Goal: Task Accomplishment & Management: Manage account settings

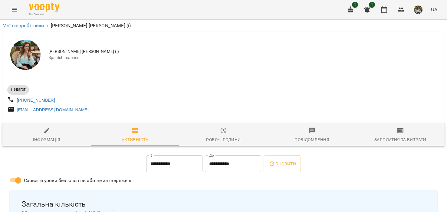
scroll to position [60, 0]
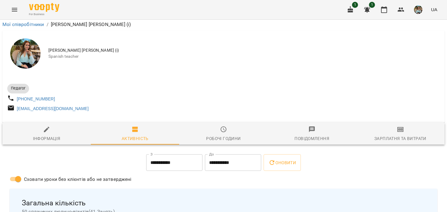
click at [419, 9] on img "button" at bounding box center [418, 9] width 8 height 8
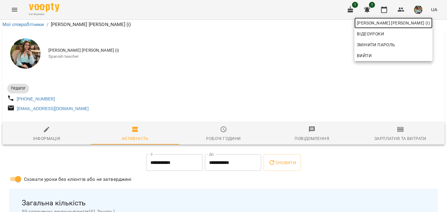
click at [405, 25] on span "[PERSON_NAME] [PERSON_NAME] (і)" at bounding box center [393, 22] width 73 height 7
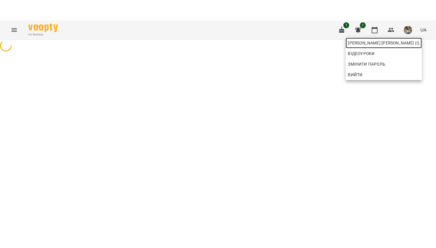
scroll to position [0, 0]
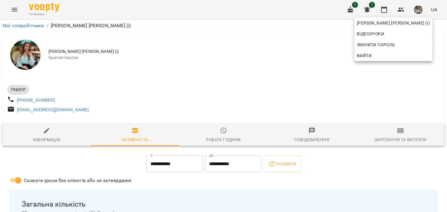
click at [385, 9] on div at bounding box center [223, 106] width 447 height 212
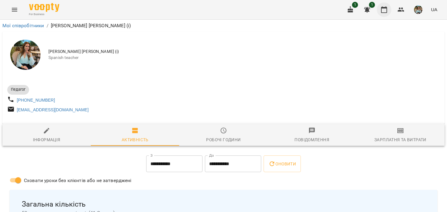
click at [384, 12] on icon "button" at bounding box center [383, 9] width 7 height 7
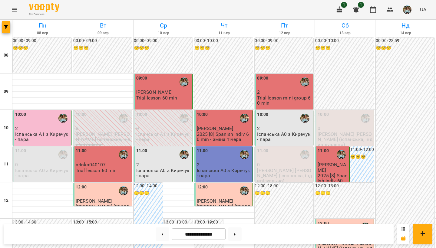
scroll to position [218, 0]
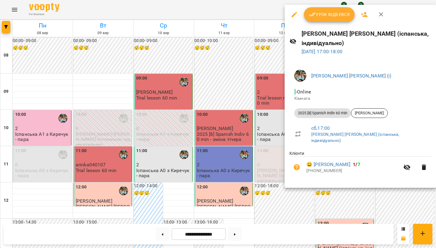
click at [319, 15] on span "Урок відбувся" at bounding box center [329, 14] width 41 height 7
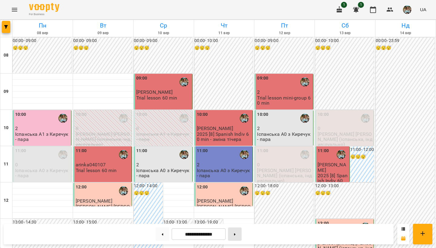
click at [232, 212] on button at bounding box center [235, 233] width 14 height 13
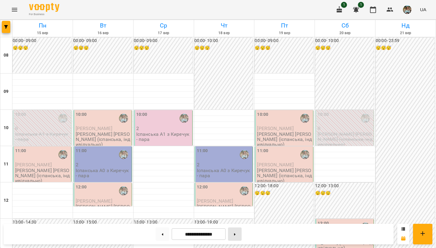
scroll to position [361, 0]
click at [239, 212] on button at bounding box center [235, 233] width 14 height 13
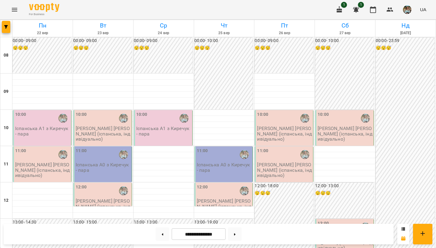
scroll to position [0, 0]
click at [159, 212] on button at bounding box center [162, 233] width 14 height 13
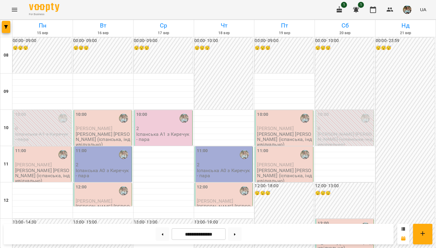
scroll to position [190, 0]
click at [157, 212] on button at bounding box center [162, 233] width 14 height 13
type input "**********"
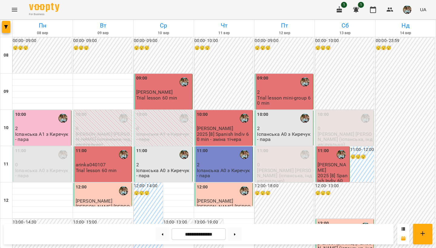
scroll to position [207, 0]
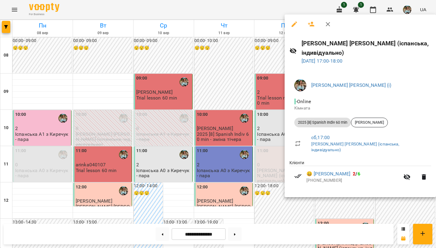
click at [281, 192] on div at bounding box center [218, 124] width 436 height 248
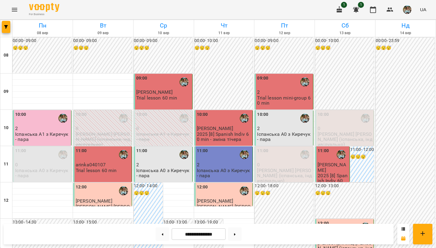
scroll to position [0, 0]
click at [404, 10] on img "button" at bounding box center [407, 9] width 8 height 8
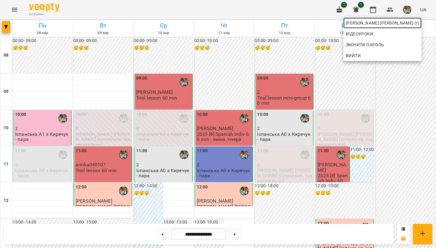
click at [397, 25] on span "[PERSON_NAME] [PERSON_NAME] (і)" at bounding box center [381, 22] width 73 height 7
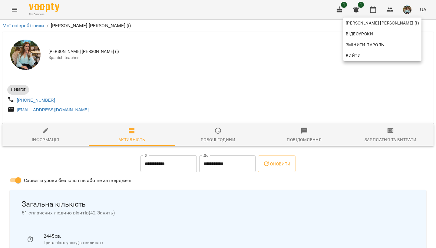
click at [242, 59] on div at bounding box center [218, 124] width 436 height 248
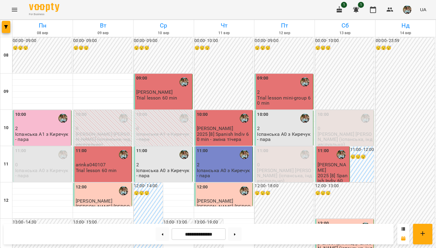
scroll to position [361, 0]
click at [234, 212] on button at bounding box center [235, 233] width 14 height 13
type input "**********"
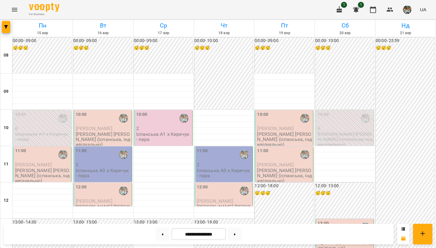
scroll to position [122, 0]
click at [406, 10] on img "button" at bounding box center [407, 9] width 8 height 8
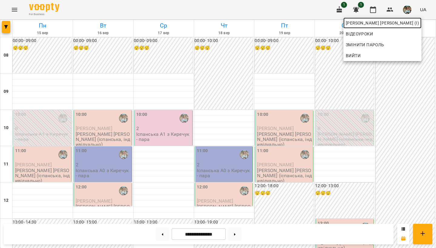
click at [400, 26] on span "[PERSON_NAME] [PERSON_NAME] (і)" at bounding box center [381, 22] width 73 height 7
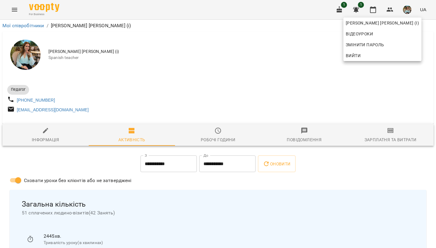
click at [240, 74] on div at bounding box center [218, 124] width 436 height 248
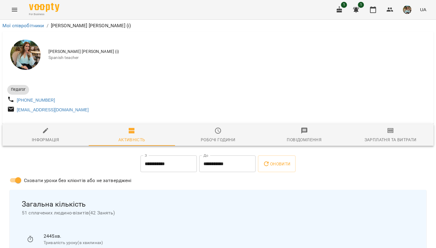
click at [408, 11] on img "button" at bounding box center [407, 9] width 8 height 8
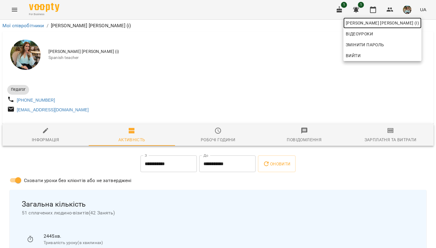
click at [404, 25] on span "[PERSON_NAME] [PERSON_NAME] (і)" at bounding box center [381, 22] width 73 height 7
click at [375, 12] on div at bounding box center [218, 124] width 436 height 248
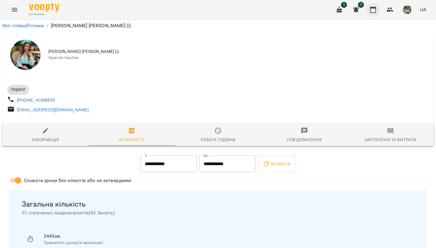
click at [374, 8] on icon "button" at bounding box center [373, 9] width 6 height 7
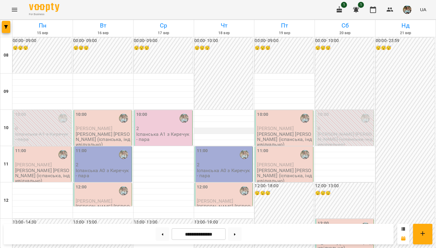
scroll to position [69, 0]
click at [406, 12] on img "button" at bounding box center [407, 9] width 8 height 8
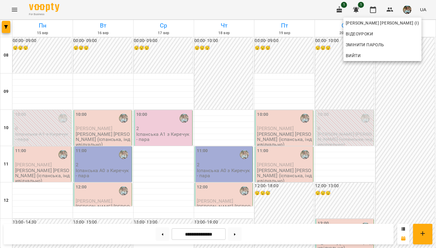
click at [368, 11] on div at bounding box center [218, 124] width 436 height 248
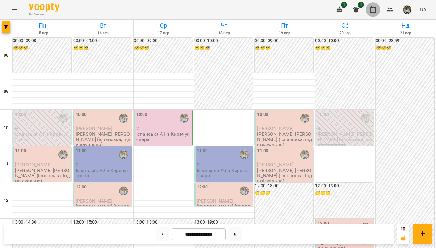
click at [375, 11] on icon "button" at bounding box center [372, 9] width 7 height 7
click at [404, 13] on img "button" at bounding box center [407, 9] width 8 height 8
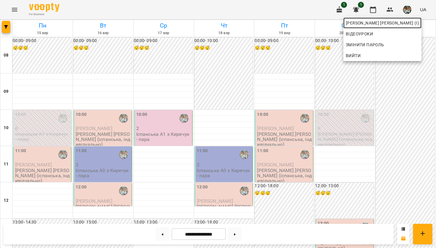
click at [404, 25] on span "[PERSON_NAME] [PERSON_NAME] (і)" at bounding box center [381, 22] width 73 height 7
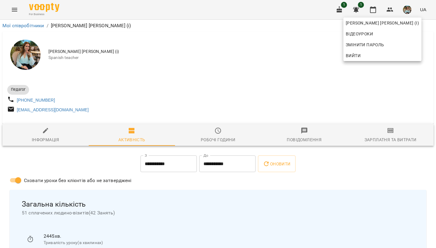
click at [217, 138] on div at bounding box center [218, 124] width 436 height 248
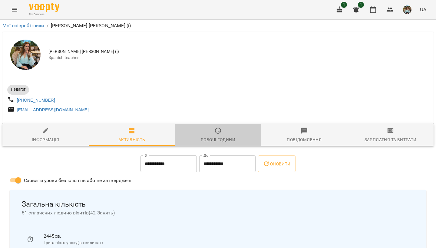
click at [219, 133] on icon "button" at bounding box center [217, 130] width 7 height 7
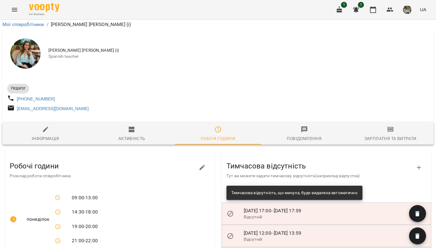
scroll to position [309, 0]
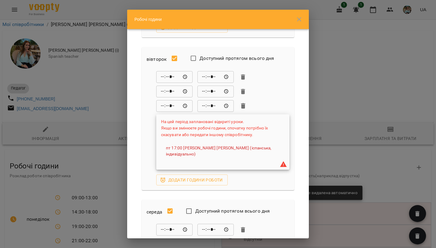
scroll to position [108, 0]
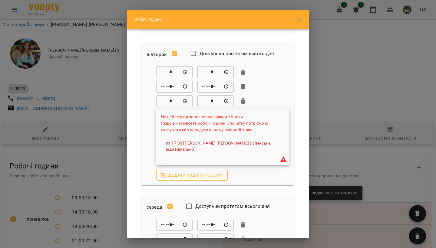
click at [181, 172] on span "Додати години роботи" at bounding box center [192, 175] width 62 height 7
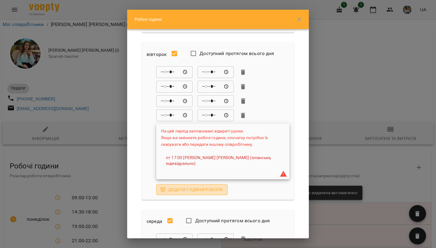
click at [177, 186] on span "Додати години роботи" at bounding box center [192, 189] width 62 height 7
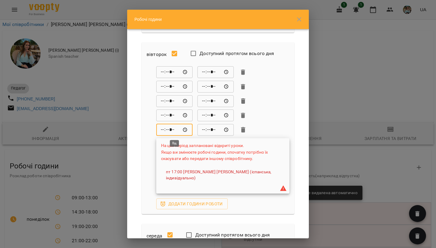
click at [167, 130] on input "*****" at bounding box center [174, 130] width 36 height 12
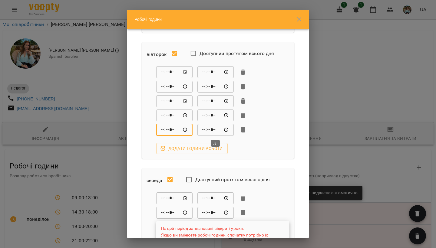
type input "*****"
click at [202, 131] on input "*****" at bounding box center [215, 130] width 36 height 12
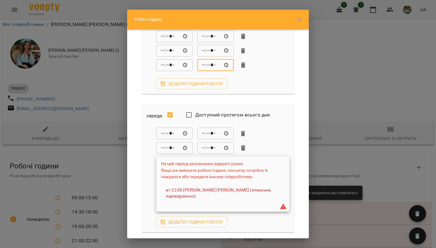
scroll to position [173, 0]
type input "*****"
click at [203, 134] on input "*****" at bounding box center [215, 133] width 36 height 12
type input "*****"
click at [162, 148] on input "*****" at bounding box center [174, 148] width 36 height 12
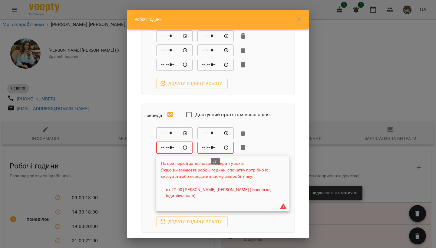
type input "*****"
click at [205, 149] on input "*****" at bounding box center [215, 148] width 36 height 12
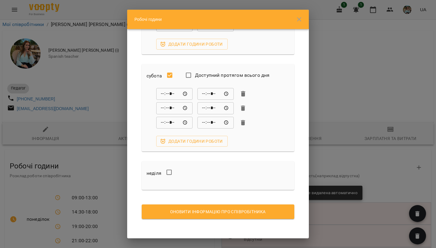
scroll to position [475, 0]
type input "*****"
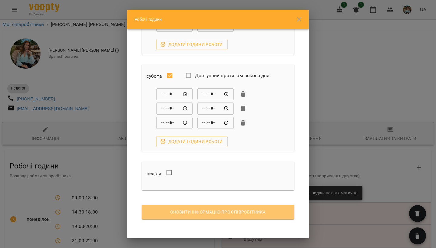
click at [205, 212] on span "Оновити інформацію про співробітника" at bounding box center [217, 211] width 143 height 7
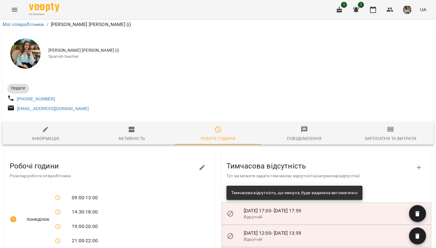
scroll to position [338, 0]
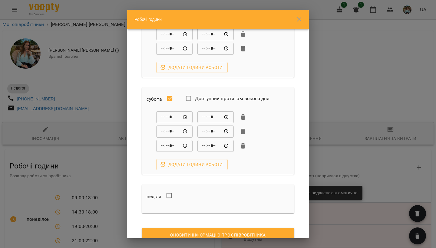
scroll to position [451, 0]
click at [163, 148] on input "*****" at bounding box center [174, 147] width 36 height 12
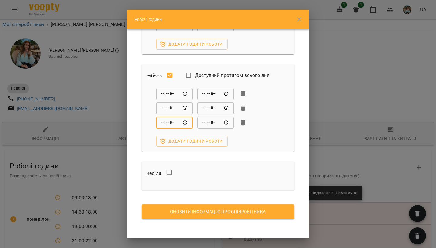
scroll to position [475, 0]
type input "*****"
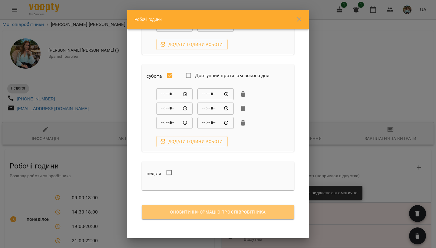
click at [205, 212] on span "Оновити інформацію про співробітника" at bounding box center [217, 211] width 143 height 7
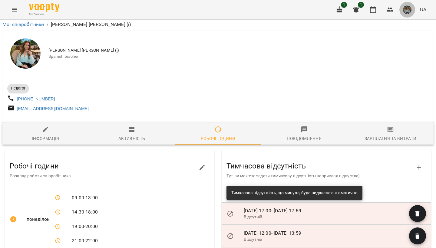
click at [407, 14] on img "button" at bounding box center [407, 9] width 8 height 8
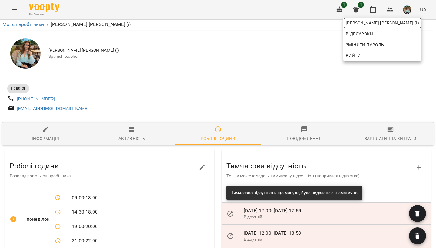
click at [404, 23] on span "[PERSON_NAME] [PERSON_NAME] (і)" at bounding box center [381, 22] width 73 height 7
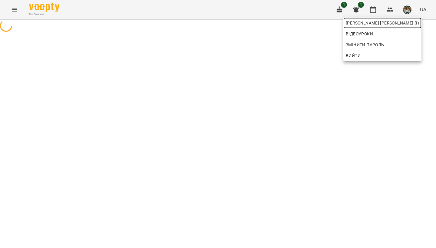
scroll to position [0, 0]
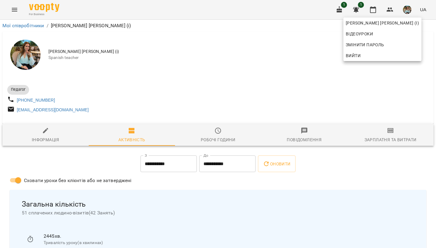
click at [271, 80] on div at bounding box center [218, 124] width 436 height 248
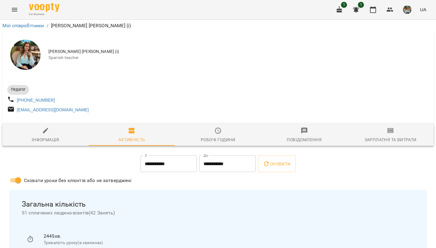
click at [406, 10] on img "button" at bounding box center [407, 9] width 8 height 8
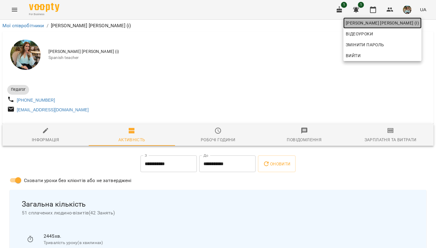
click at [402, 23] on span "[PERSON_NAME] [PERSON_NAME] (і)" at bounding box center [381, 22] width 73 height 7
click at [270, 71] on div at bounding box center [218, 124] width 436 height 248
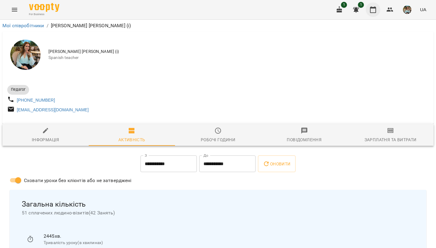
click at [375, 11] on icon "button" at bounding box center [372, 9] width 7 height 7
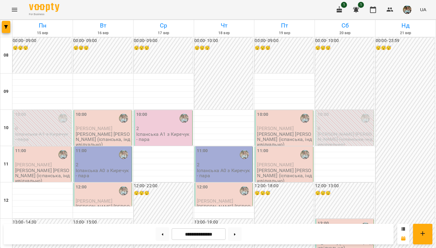
scroll to position [349, 0]
click at [406, 7] on img "button" at bounding box center [407, 9] width 8 height 8
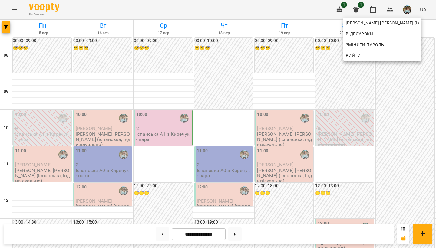
click at [386, 29] on div "Відеоуроки" at bounding box center [382, 33] width 78 height 11
click at [386, 18] on link "[PERSON_NAME] [PERSON_NAME] (і)" at bounding box center [382, 23] width 78 height 11
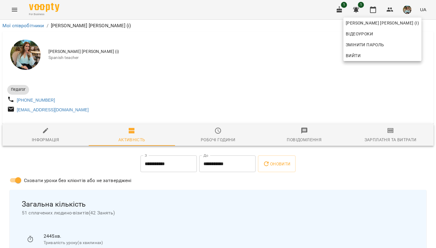
click at [217, 139] on div at bounding box center [218, 124] width 436 height 248
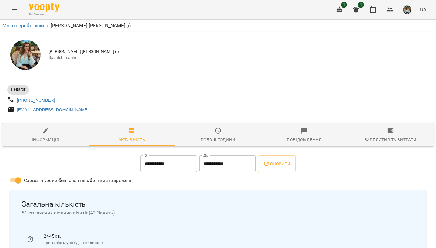
click at [217, 130] on icon "button" at bounding box center [217, 130] width 7 height 7
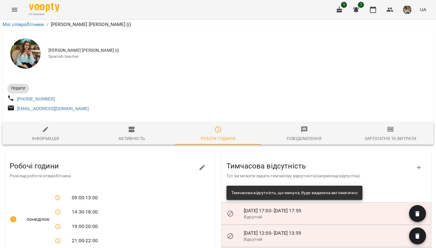
scroll to position [338, 0]
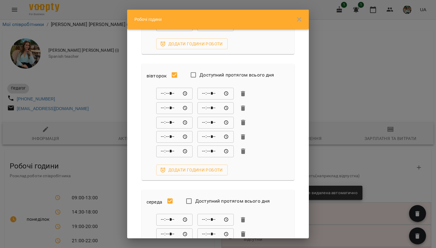
scroll to position [89, 0]
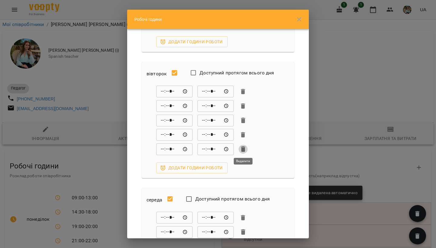
click at [240, 150] on icon "button" at bounding box center [242, 148] width 7 height 7
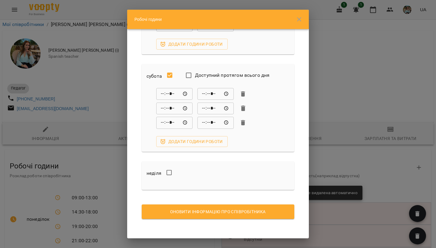
scroll to position [461, 0]
click at [176, 212] on span "Оновити інформацію про співробітника" at bounding box center [217, 211] width 143 height 7
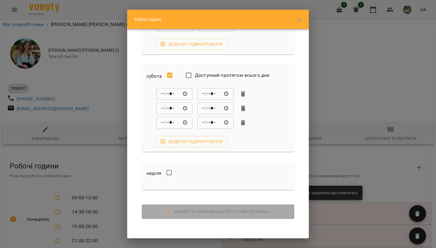
scroll to position [324, 0]
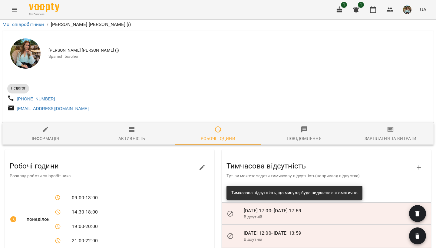
click at [412, 12] on button "button" at bounding box center [407, 10] width 16 height 16
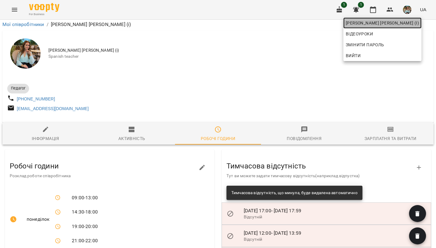
click at [401, 20] on span "[PERSON_NAME] [PERSON_NAME] (і)" at bounding box center [381, 22] width 73 height 7
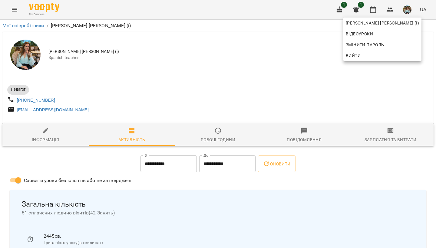
click at [374, 16] on div at bounding box center [218, 124] width 436 height 248
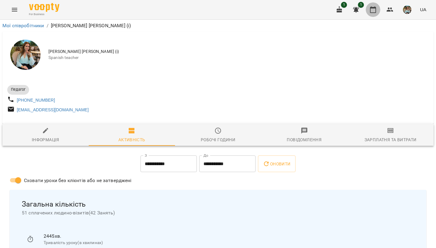
click at [374, 12] on icon "button" at bounding box center [372, 9] width 7 height 7
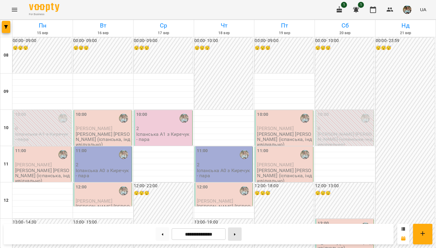
click at [235, 212] on button at bounding box center [235, 233] width 14 height 13
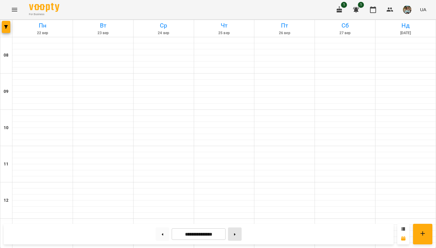
type input "**********"
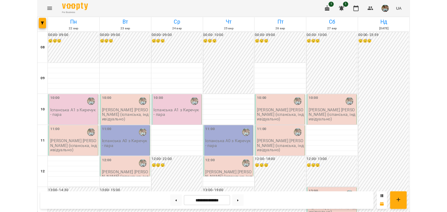
scroll to position [361, 0]
